Goal: Transaction & Acquisition: Purchase product/service

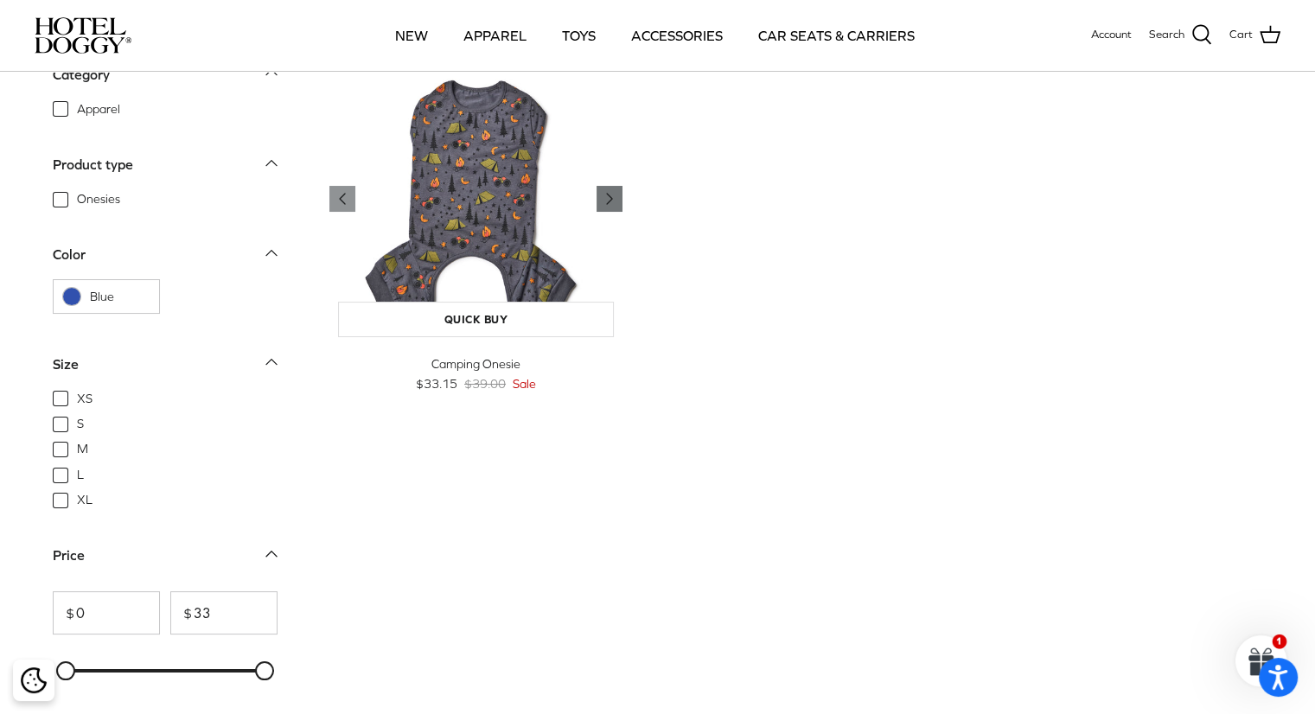
click at [612, 203] on icon "Right" at bounding box center [609, 198] width 21 height 21
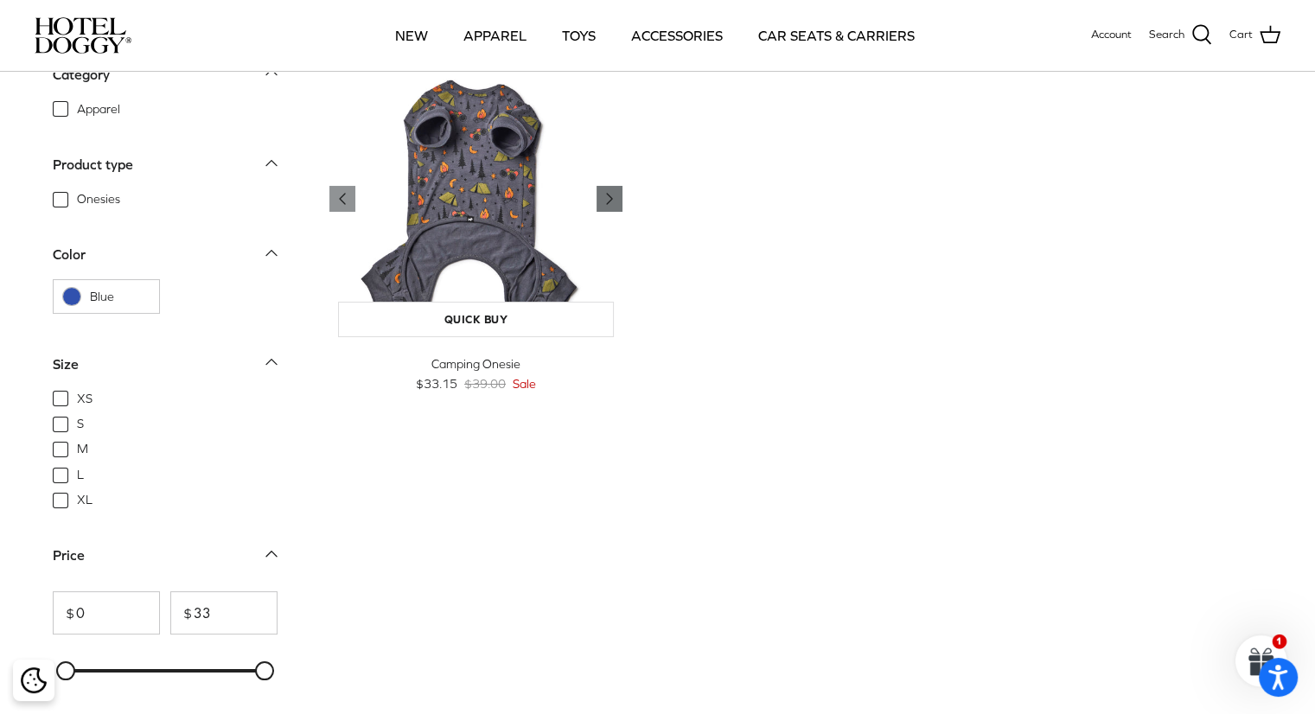
click at [612, 203] on icon "Right" at bounding box center [609, 198] width 21 height 21
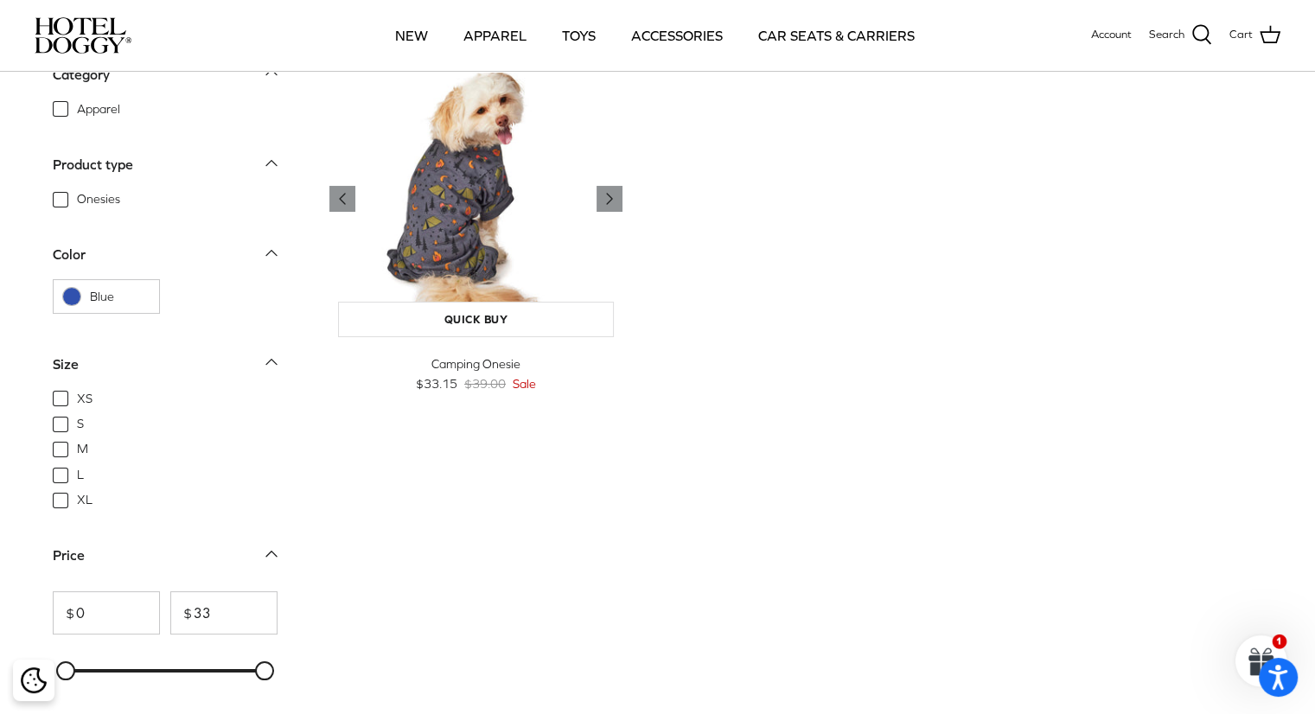
click at [479, 226] on img "Camping Onesie" at bounding box center [476, 199] width 294 height 294
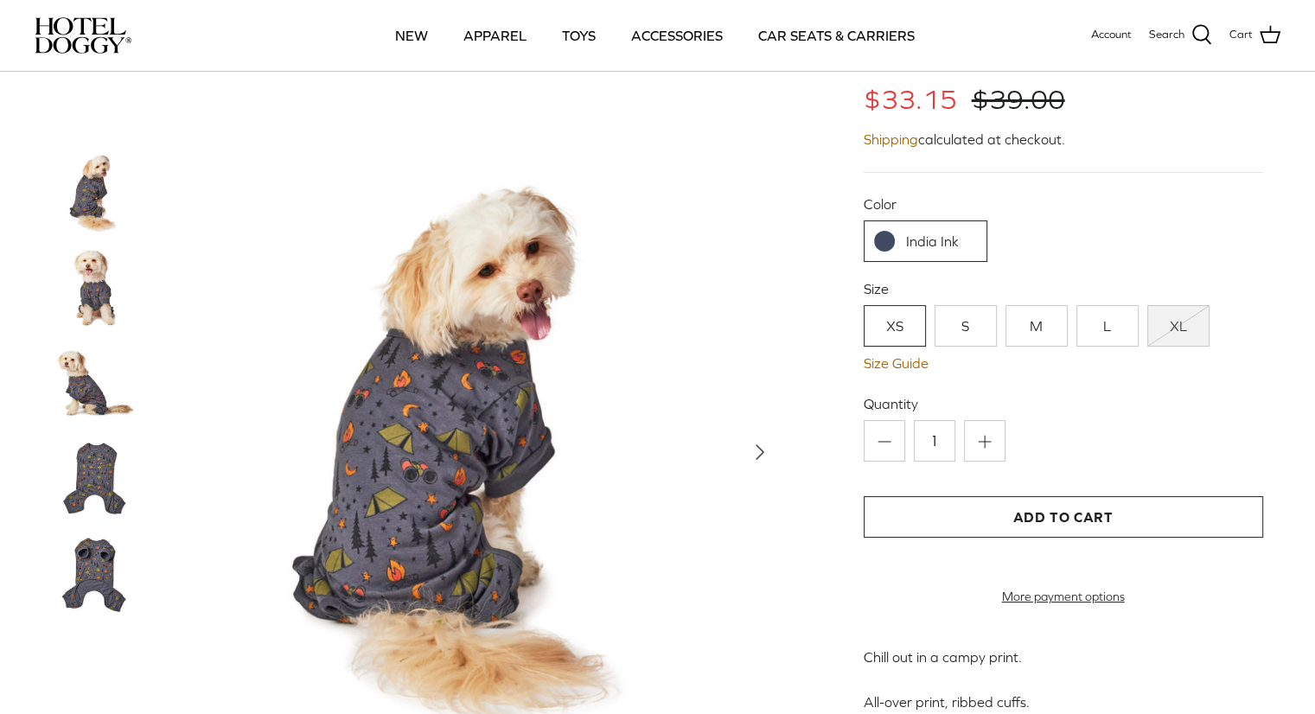
scroll to position [173, 0]
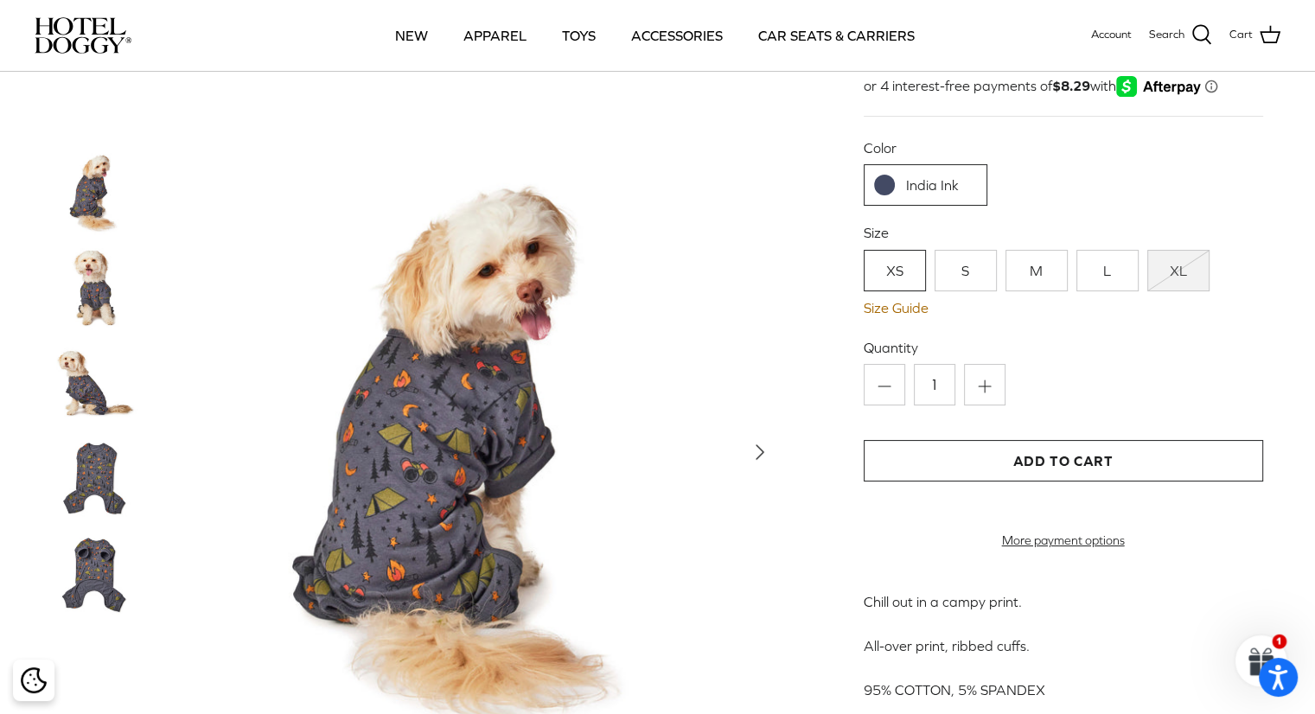
click at [102, 567] on img at bounding box center [96, 573] width 86 height 86
